Goal: Navigation & Orientation: Find specific page/section

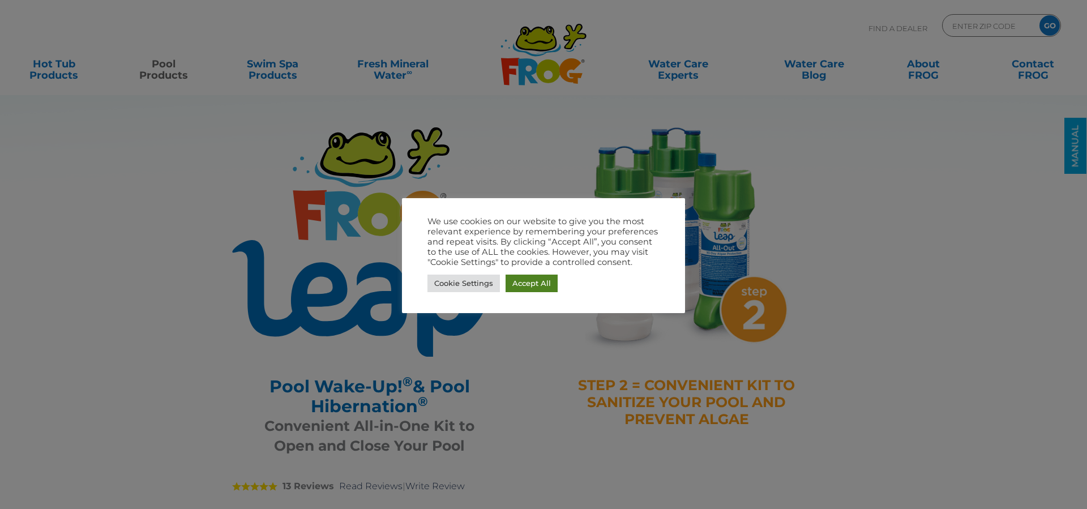
click at [533, 288] on link "Accept All" at bounding box center [531, 284] width 52 height 18
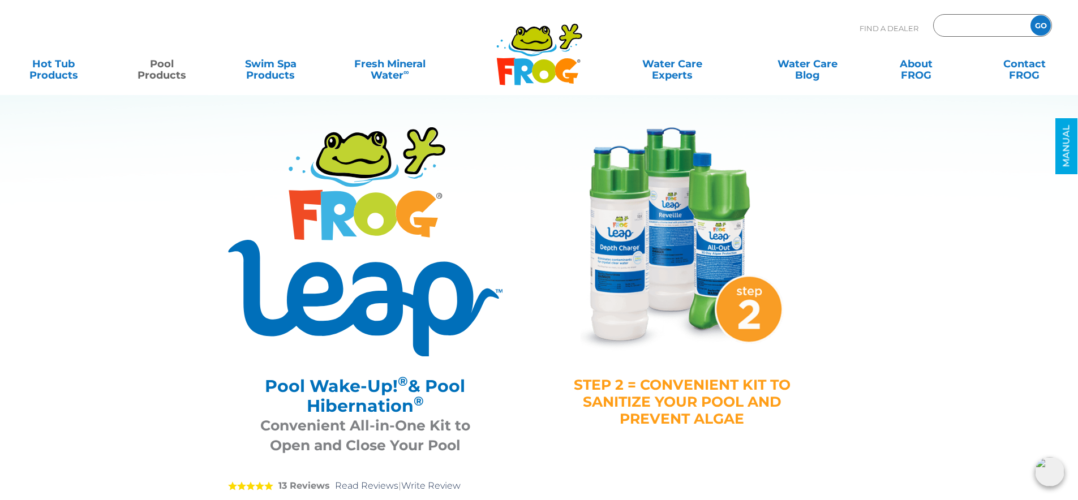
click at [993, 28] on input "Zip Code Form" at bounding box center [980, 26] width 76 height 16
type input "17320"
click at [1031, 15] on input "GO" at bounding box center [1041, 25] width 20 height 20
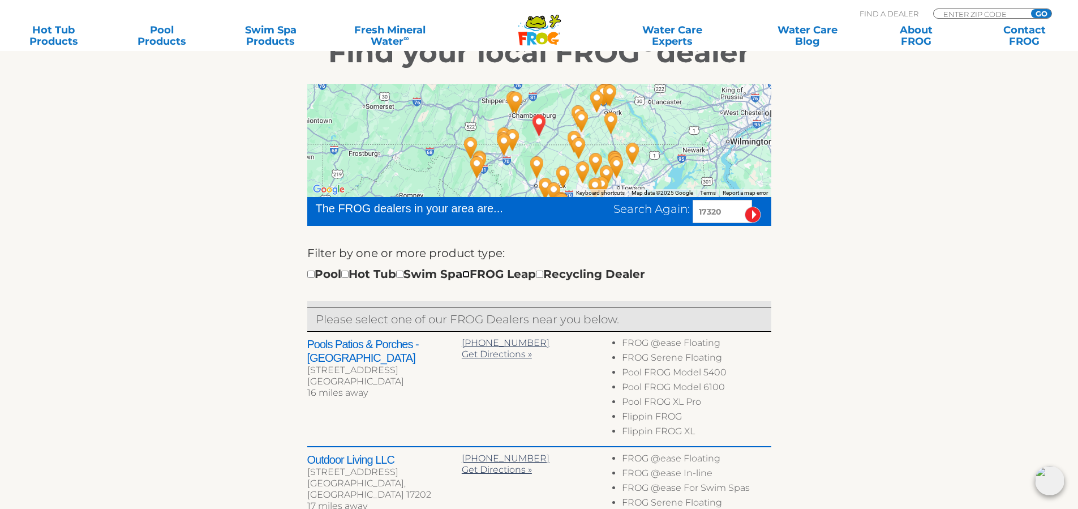
click at [470, 276] on input "checkbox" at bounding box center [465, 274] width 7 height 7
checkbox input "true"
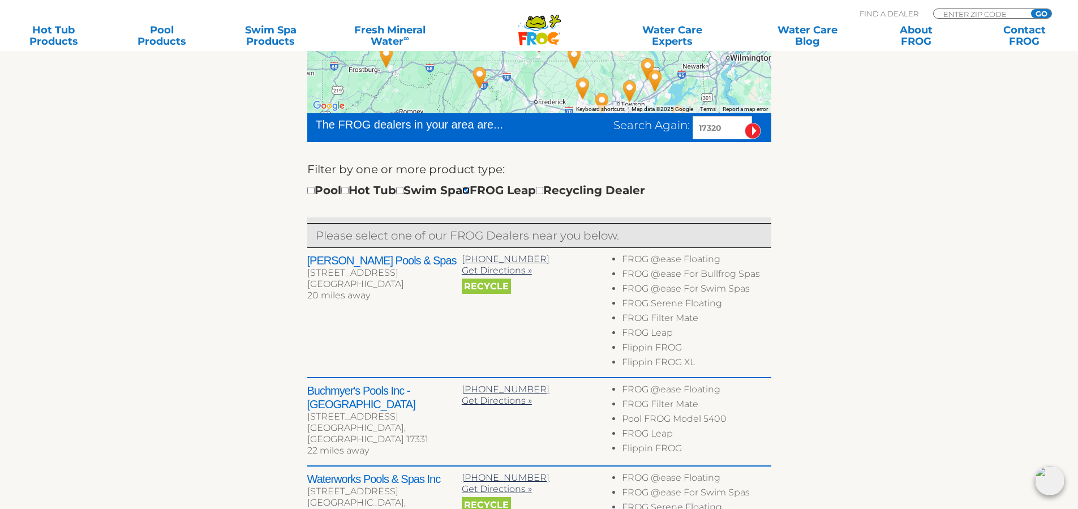
click at [470, 191] on input "checkbox" at bounding box center [465, 190] width 7 height 7
checkbox input "false"
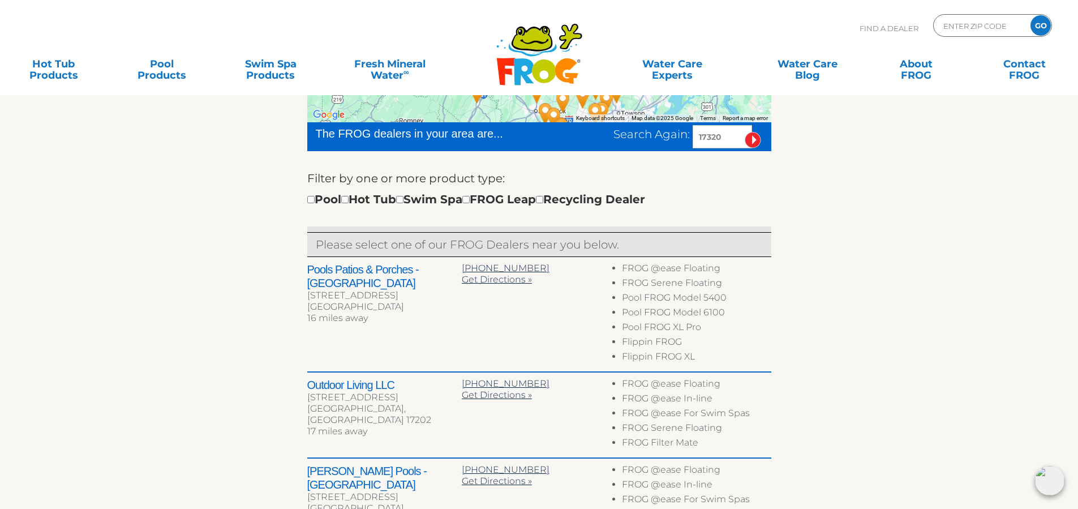
scroll to position [83, 0]
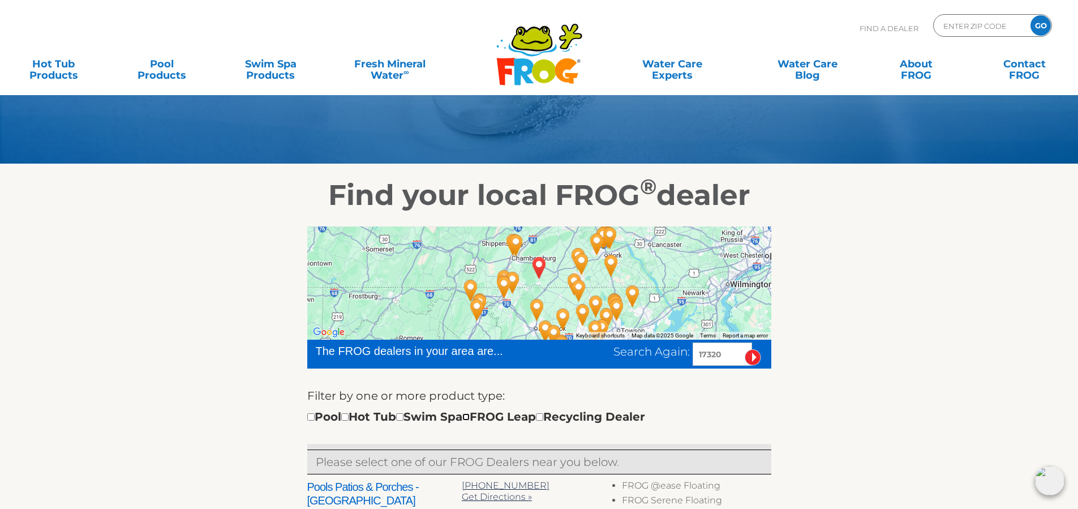
click at [470, 417] on input "checkbox" at bounding box center [465, 416] width 7 height 7
checkbox input "true"
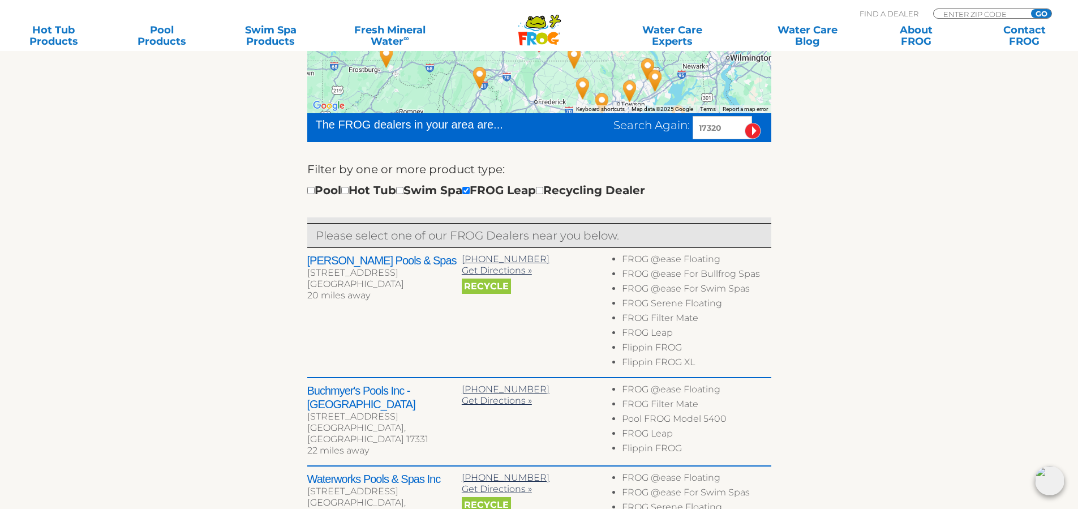
drag, startPoint x: 451, startPoint y: 389, endPoint x: 307, endPoint y: 385, distance: 143.8
click at [307, 385] on h2 "Buchmyer's Pools Inc - [GEOGRAPHIC_DATA]" at bounding box center [384, 397] width 155 height 27
